Goal: Task Accomplishment & Management: Use online tool/utility

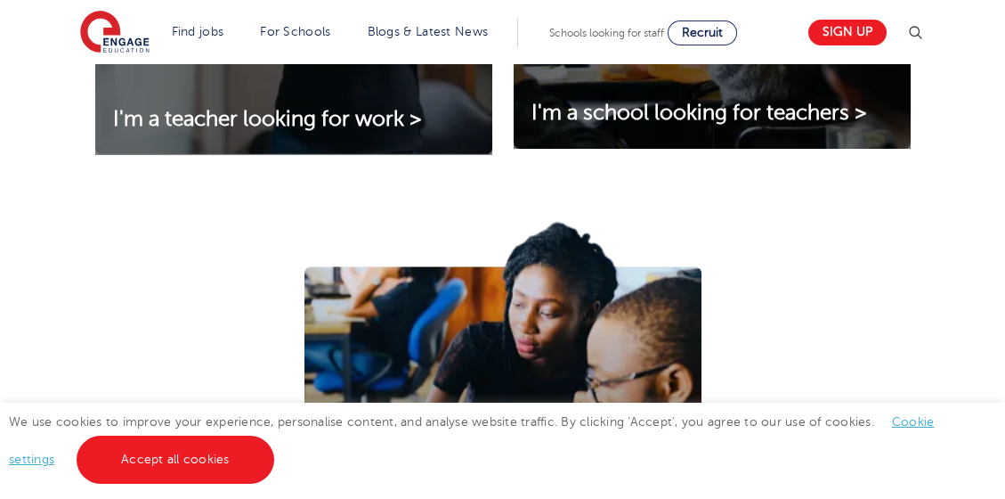
scroll to position [841, 0]
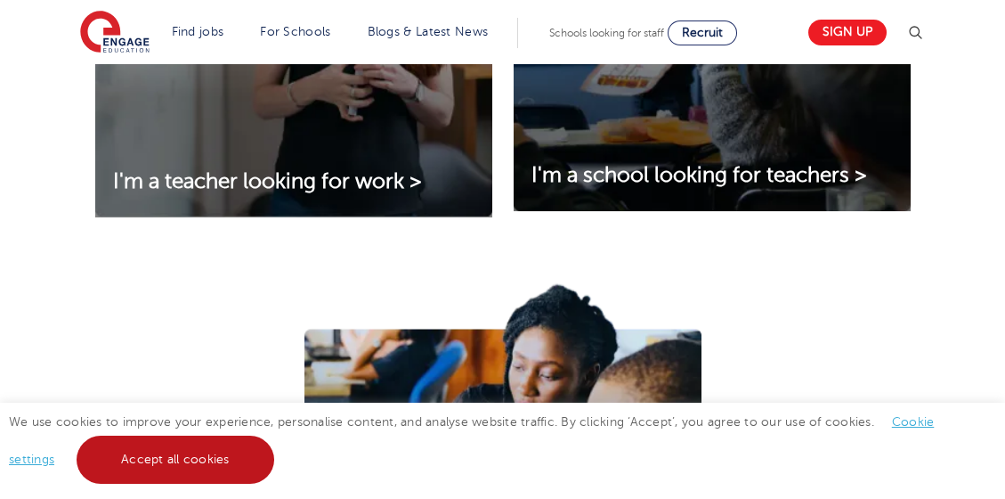
click at [215, 453] on link "Accept all cookies" at bounding box center [176, 459] width 198 height 48
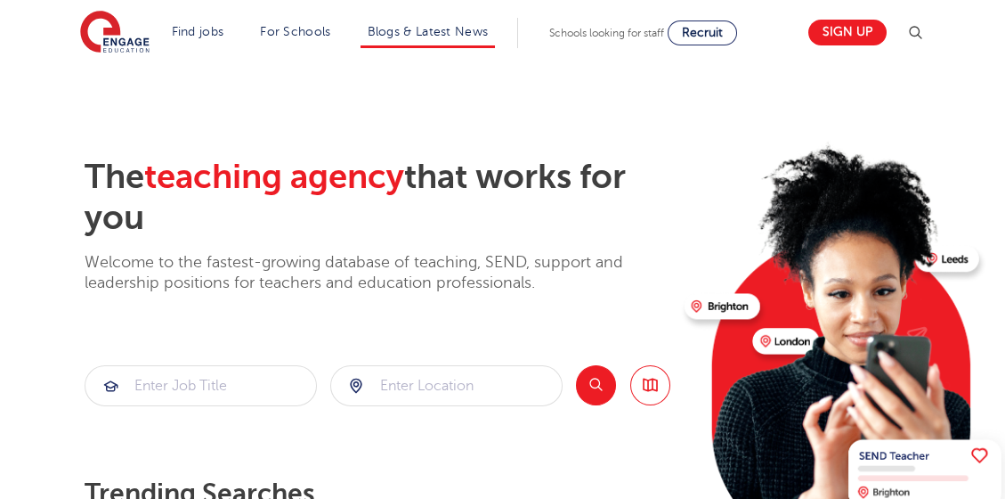
scroll to position [0, 0]
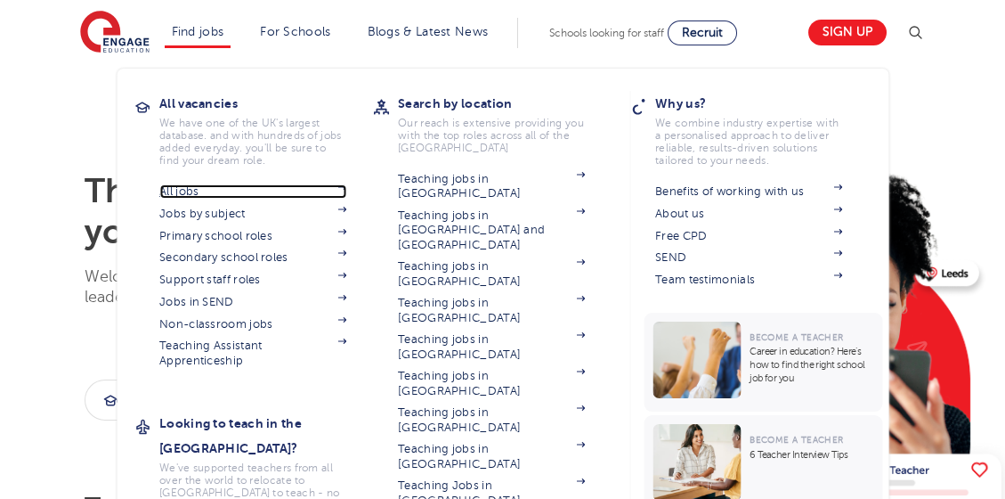
click at [202, 196] on link "All jobs" at bounding box center [252, 191] width 187 height 14
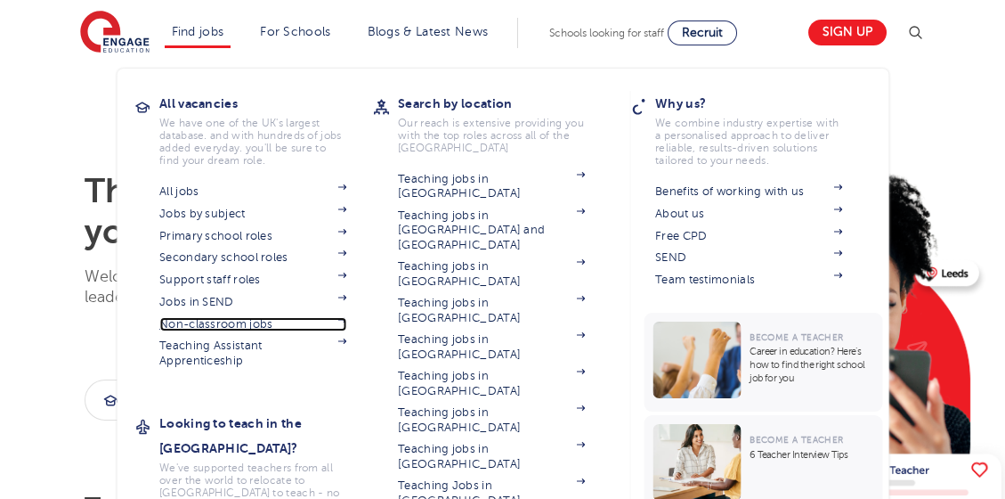
click at [256, 326] on link "Non-classroom jobs" at bounding box center [252, 324] width 187 height 14
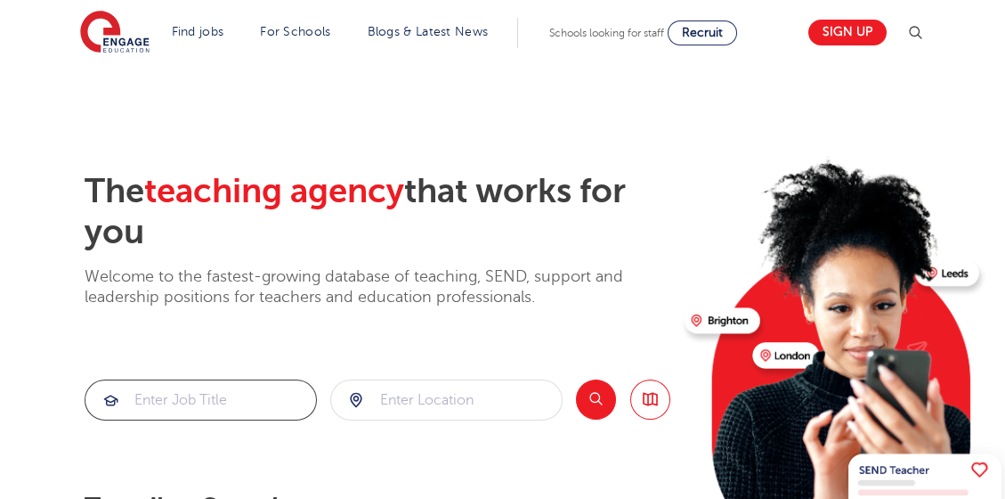
click at [257, 391] on input "search" at bounding box center [200, 399] width 231 height 39
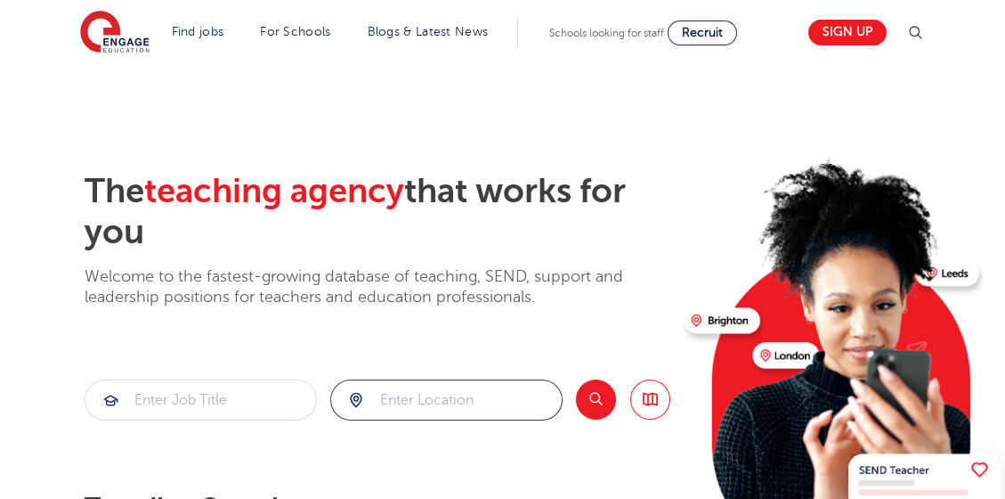
click at [433, 394] on input "search" at bounding box center [446, 399] width 231 height 39
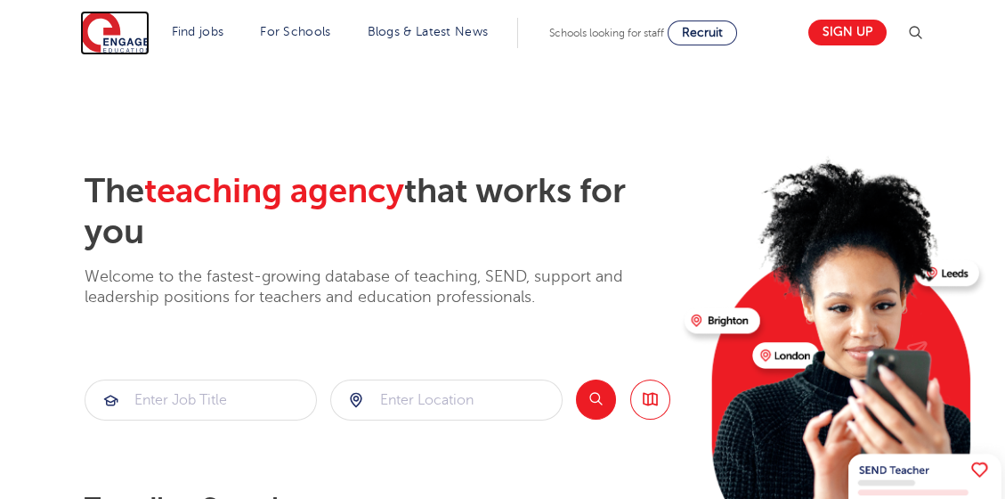
click at [129, 37] on img at bounding box center [114, 33] width 69 height 45
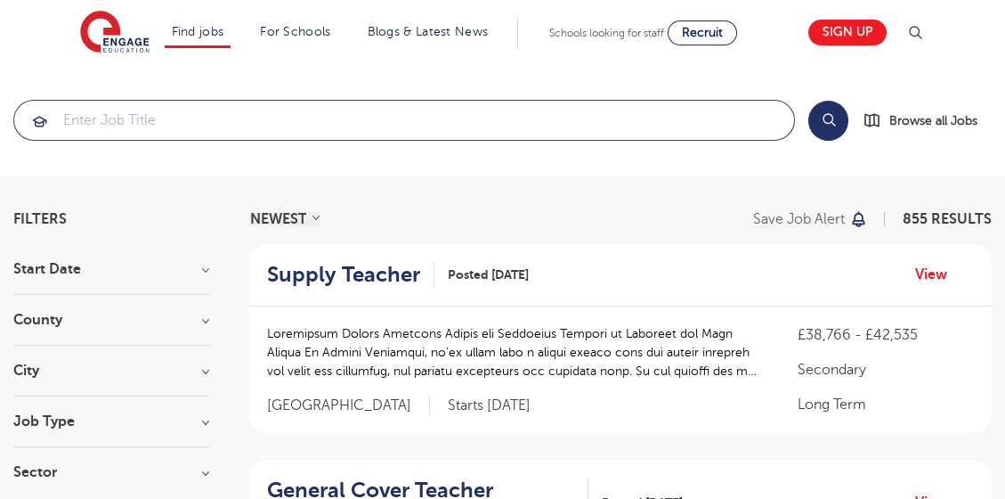
click at [314, 106] on input "search" at bounding box center [404, 120] width 780 height 39
paste input "https://us04web.zoom.us/j/75425821596?pwd=ZpeYtRSPWOb8EOWFkDXQB2VcvjmCQR.1"
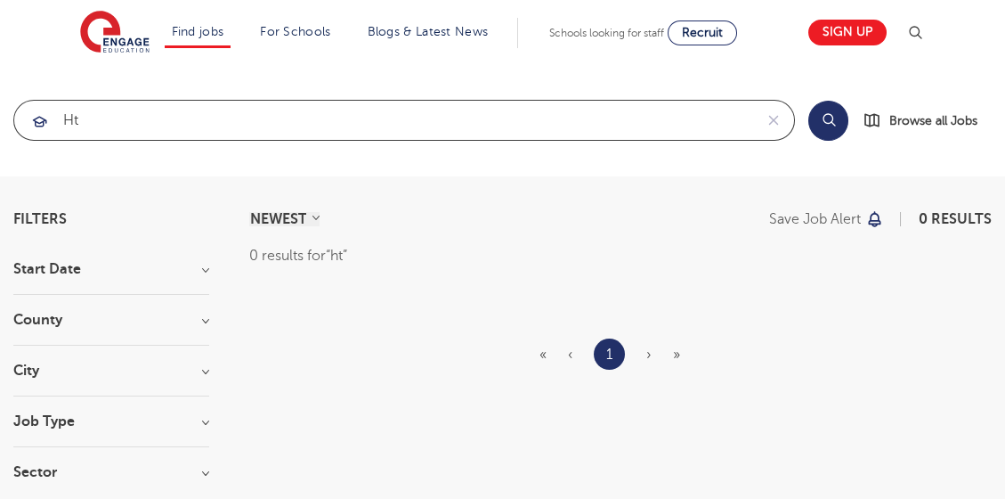
type input "h"
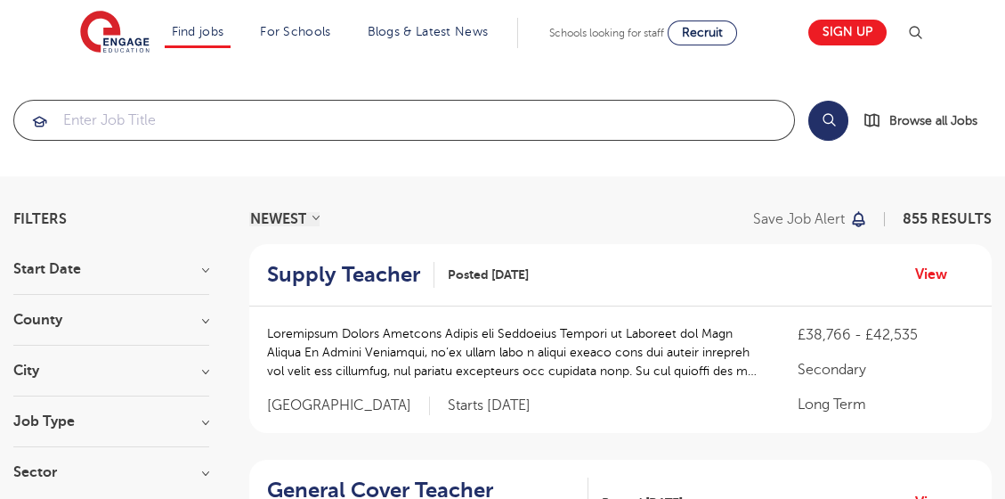
type input "e"
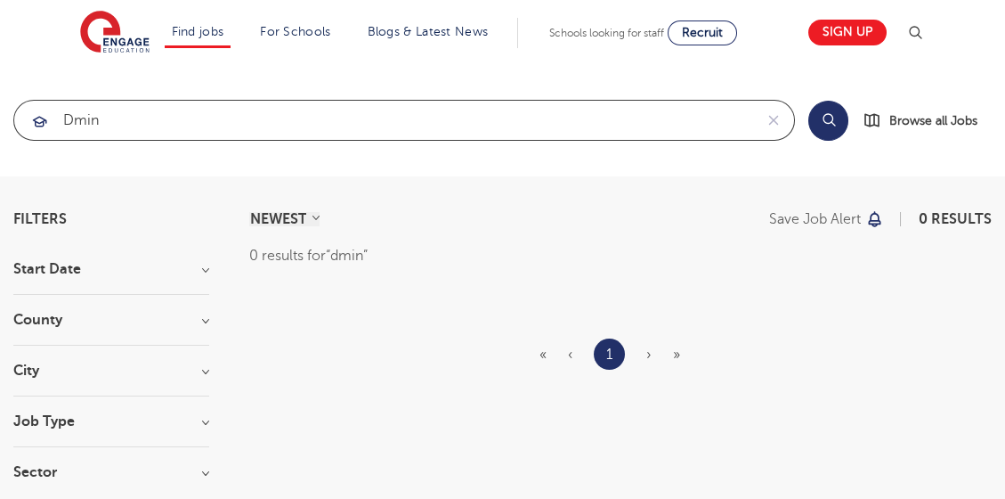
click at [70, 119] on input "dmin" at bounding box center [383, 120] width 739 height 39
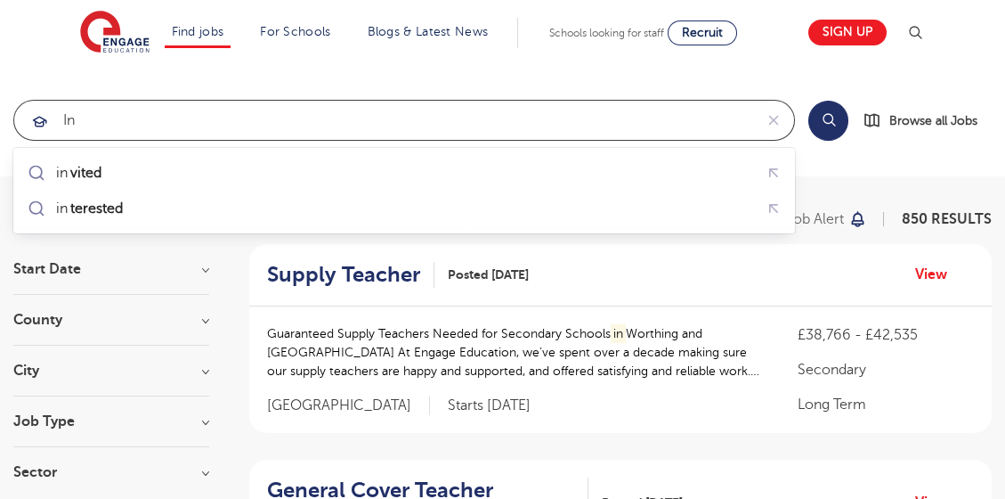
click at [269, 125] on input "in" at bounding box center [383, 120] width 739 height 39
type input "i"
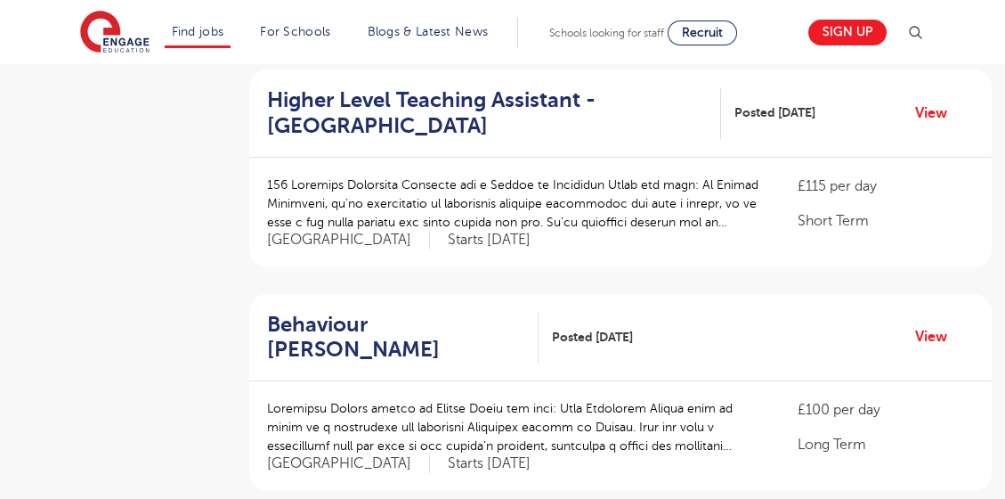
scroll to position [2219, 0]
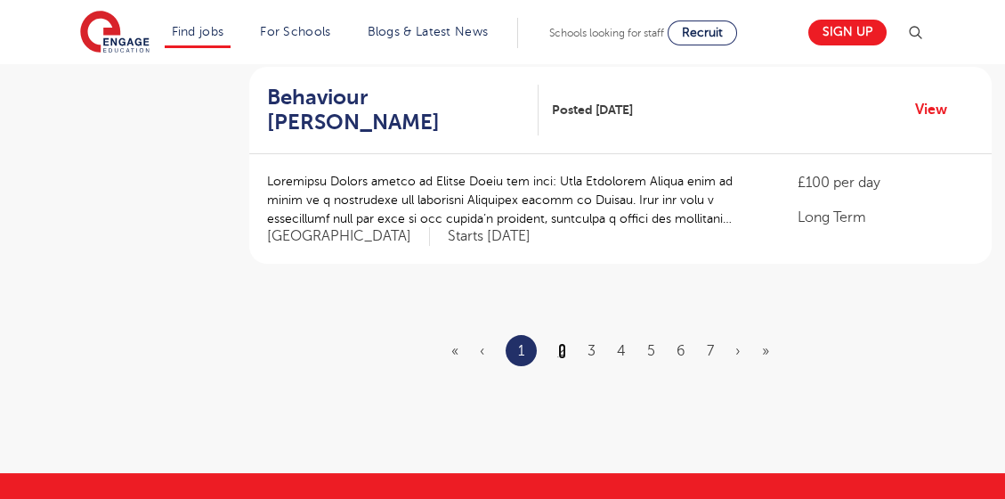
click at [560, 343] on link "2" at bounding box center [562, 351] width 8 height 16
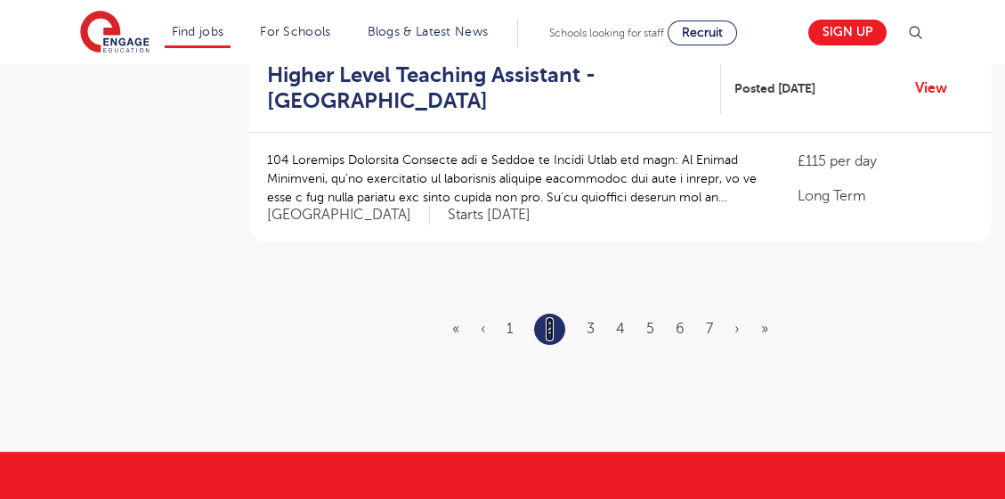
scroll to position [2214, 0]
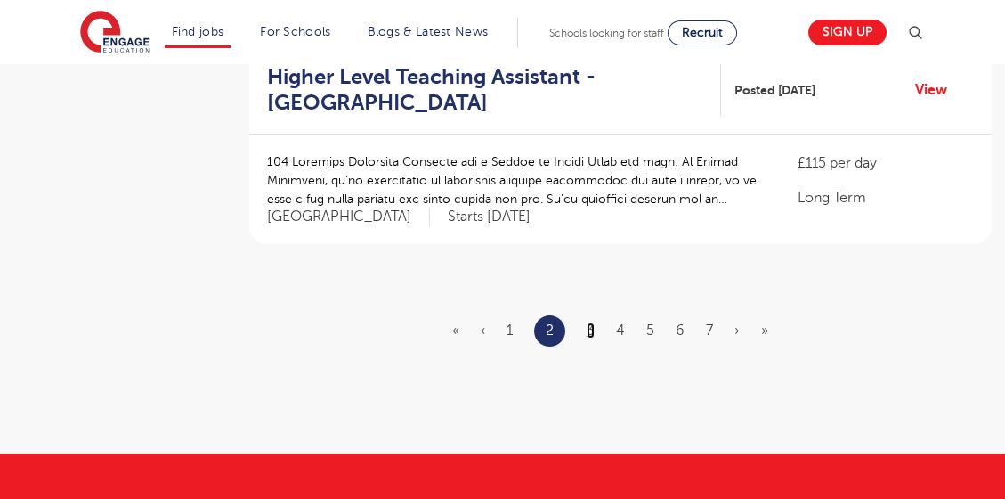
click at [587, 322] on link "3" at bounding box center [591, 330] width 8 height 16
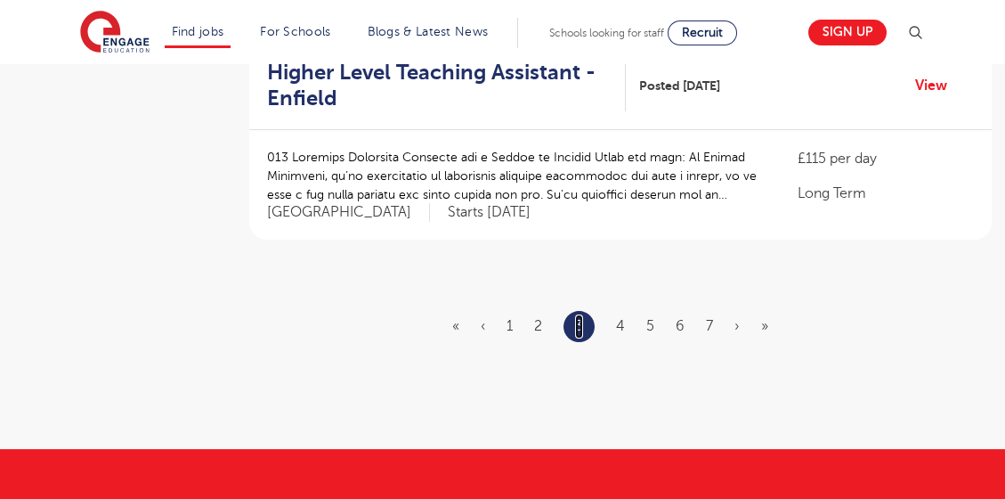
scroll to position [0, 0]
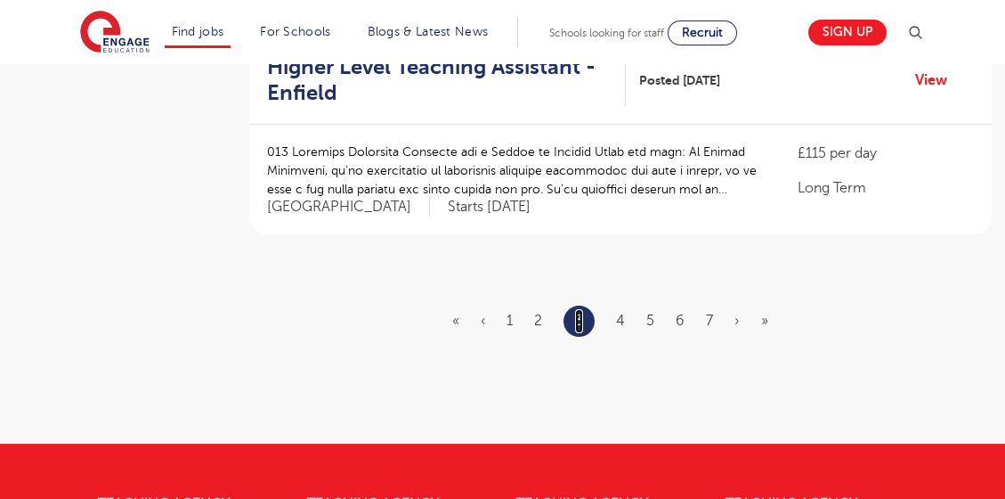
scroll to position [2204, 0]
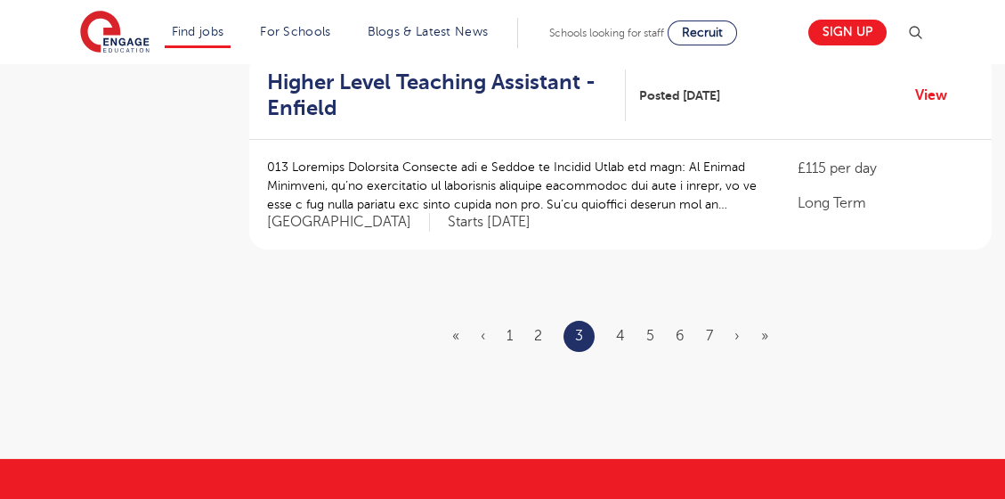
click at [616, 321] on ul "« ‹ 1 2 3 4 5 6 7 › »" at bounding box center [620, 336] width 337 height 31
click at [621, 328] on link "4" at bounding box center [620, 336] width 9 height 16
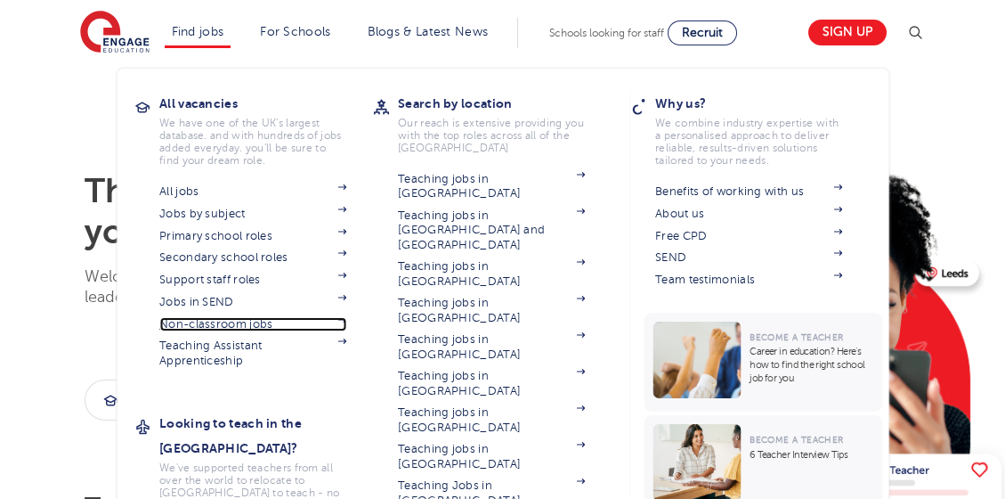
click at [240, 328] on link "Non-classroom jobs" at bounding box center [252, 324] width 187 height 14
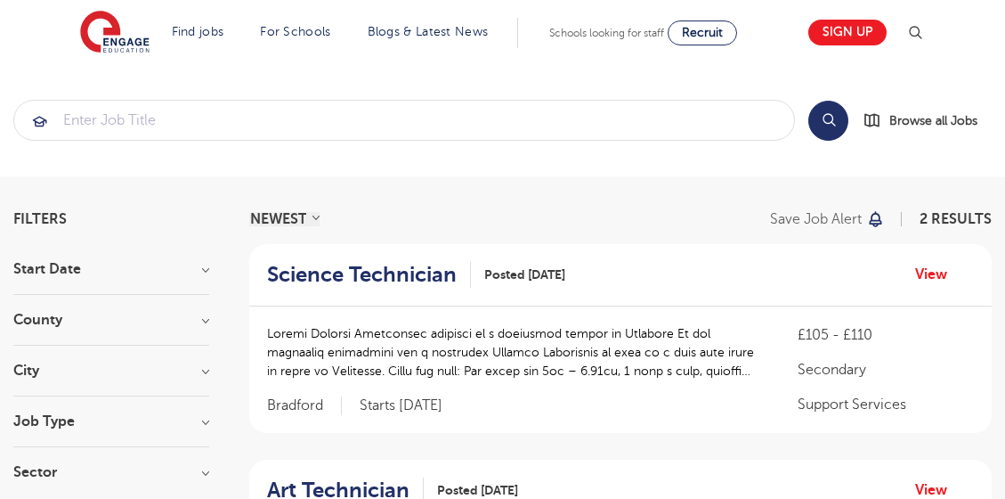
scroll to position [835, 0]
